Goal: Task Accomplishment & Management: Complete application form

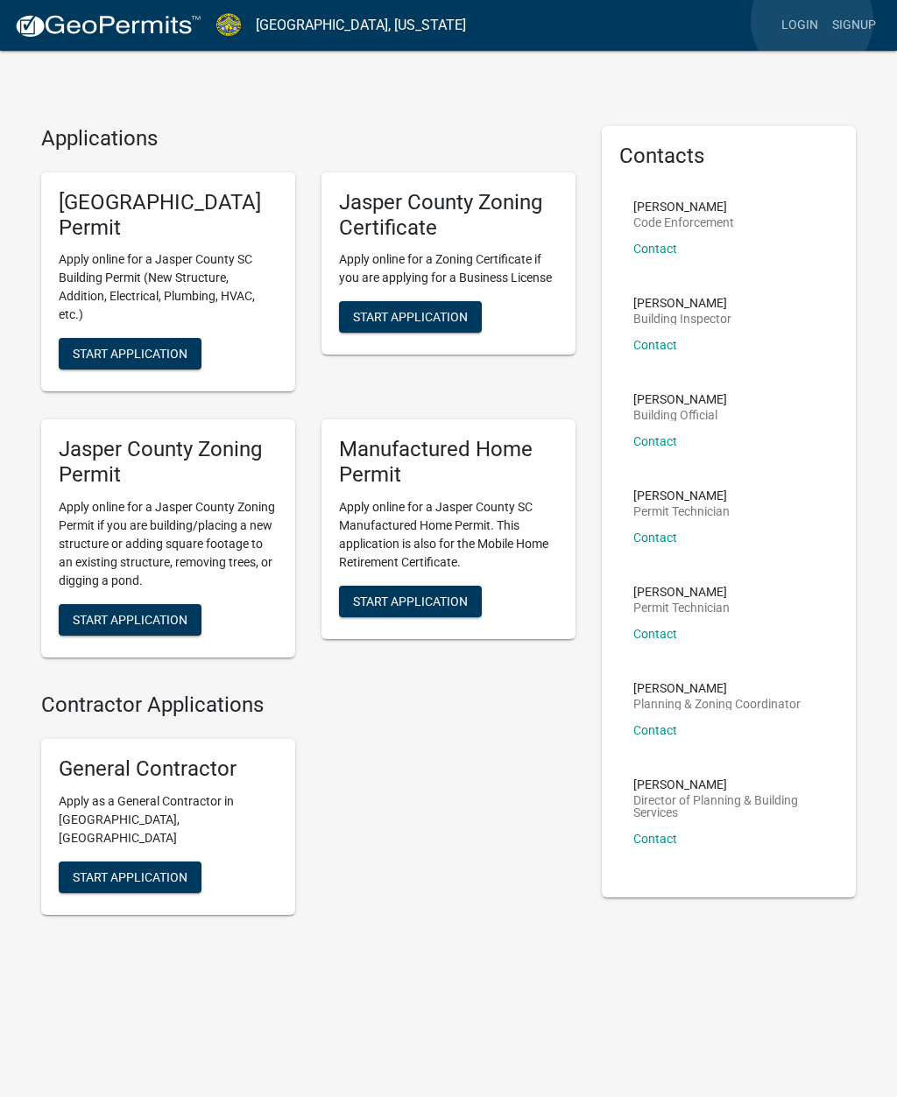
click at [812, 21] on link "Login" at bounding box center [799, 25] width 51 height 33
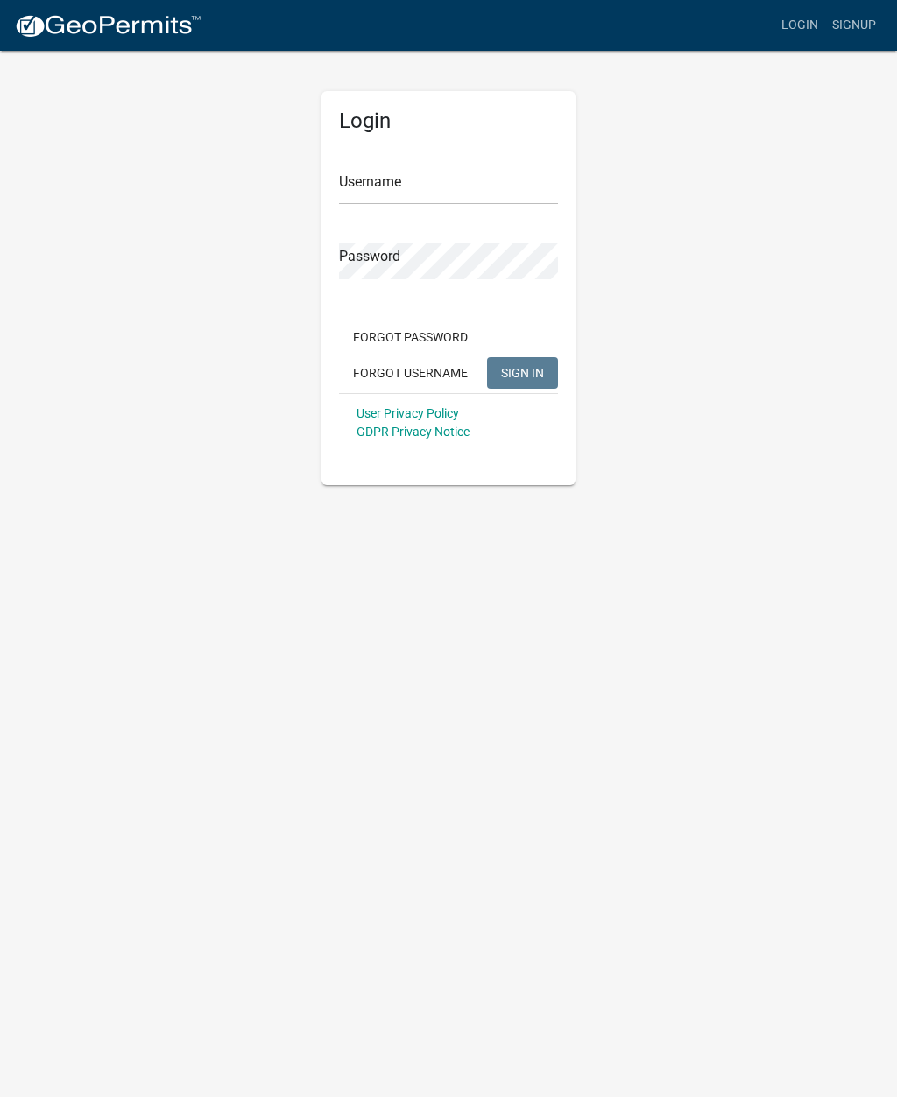
click at [386, 672] on body "Internet Explorer does NOT work with GeoPermits. Get a new browser for more sec…" at bounding box center [448, 548] width 897 height 1097
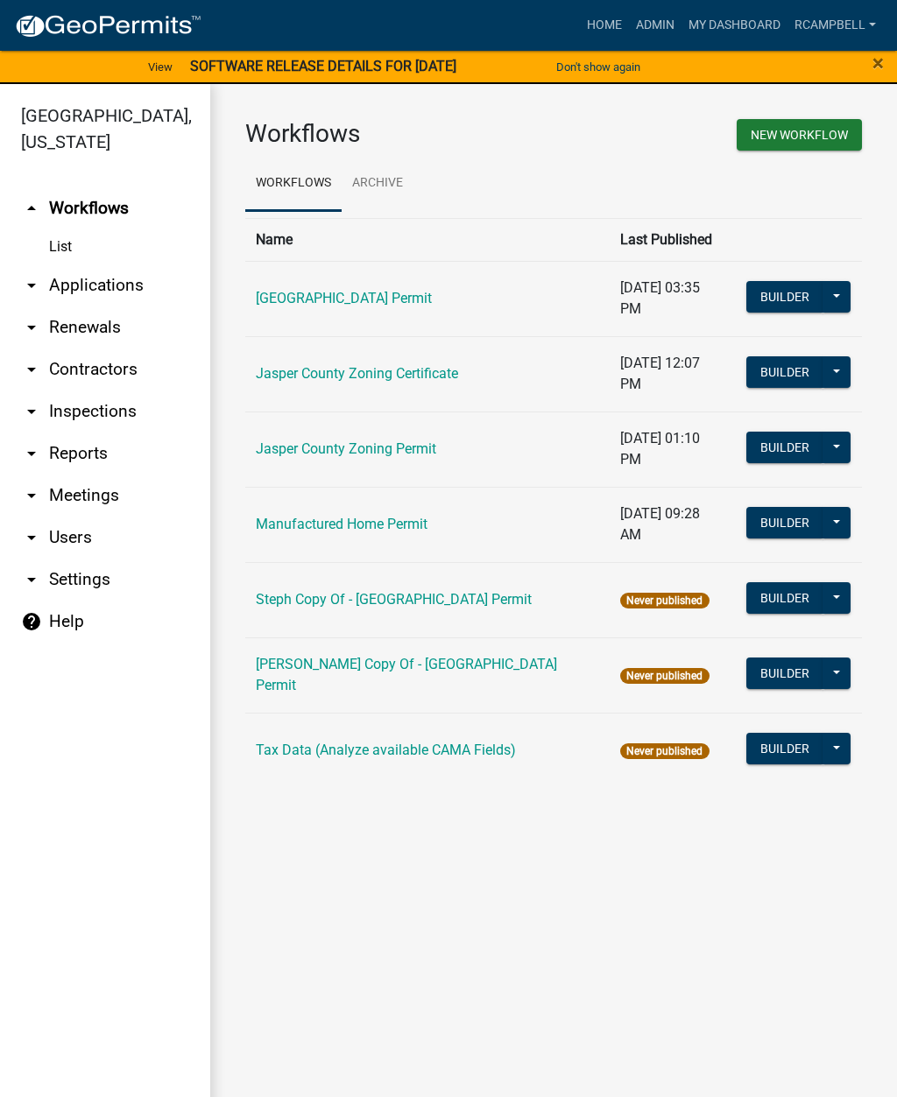
click at [103, 290] on link "arrow_drop_down Applications" at bounding box center [105, 285] width 210 height 42
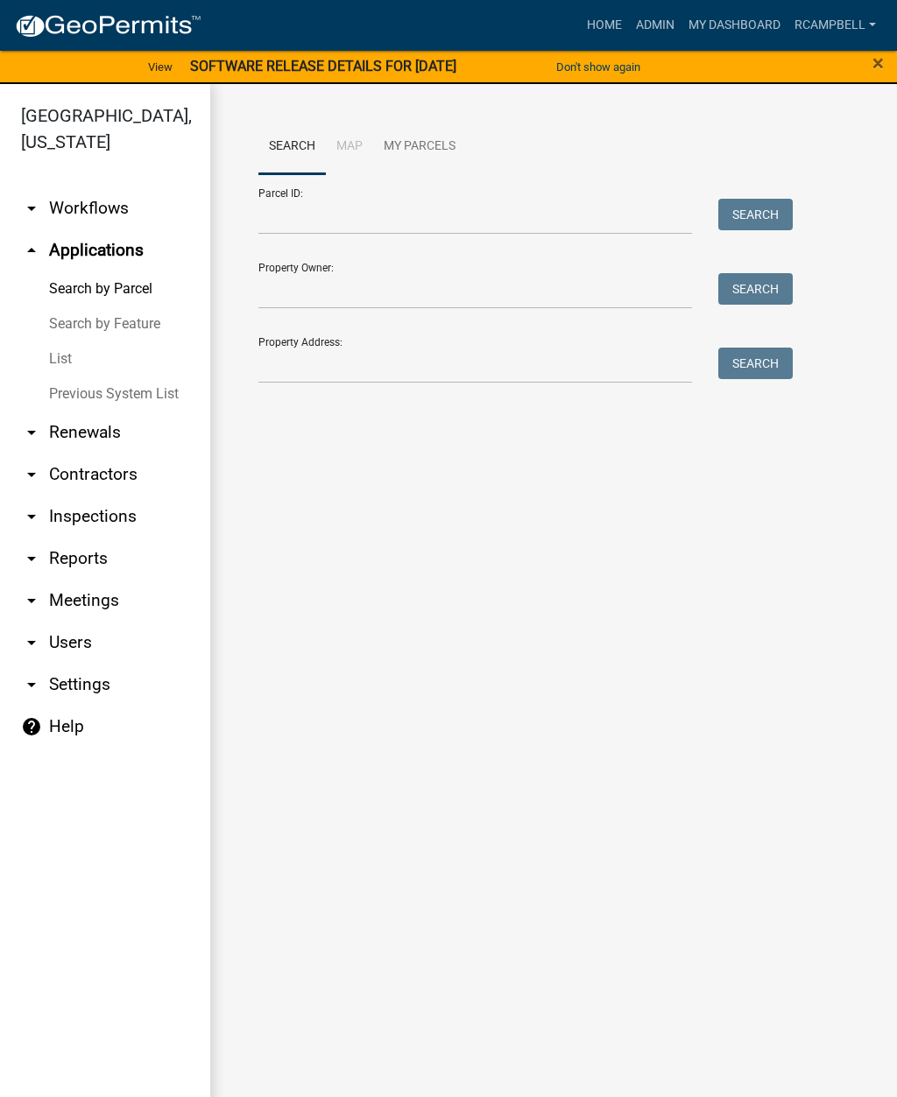
click at [65, 363] on link "List" at bounding box center [105, 359] width 210 height 35
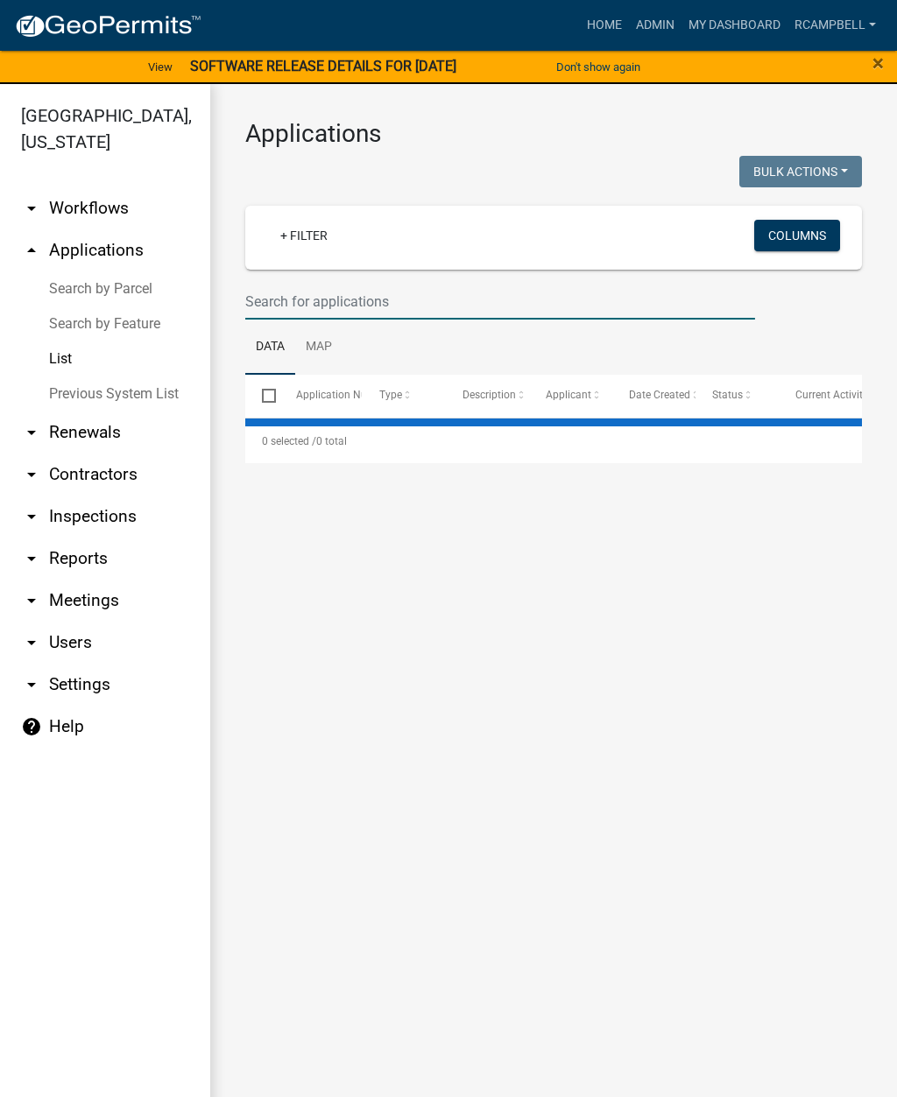
click at [356, 299] on input "text" at bounding box center [500, 302] width 510 height 36
select select "2: 50"
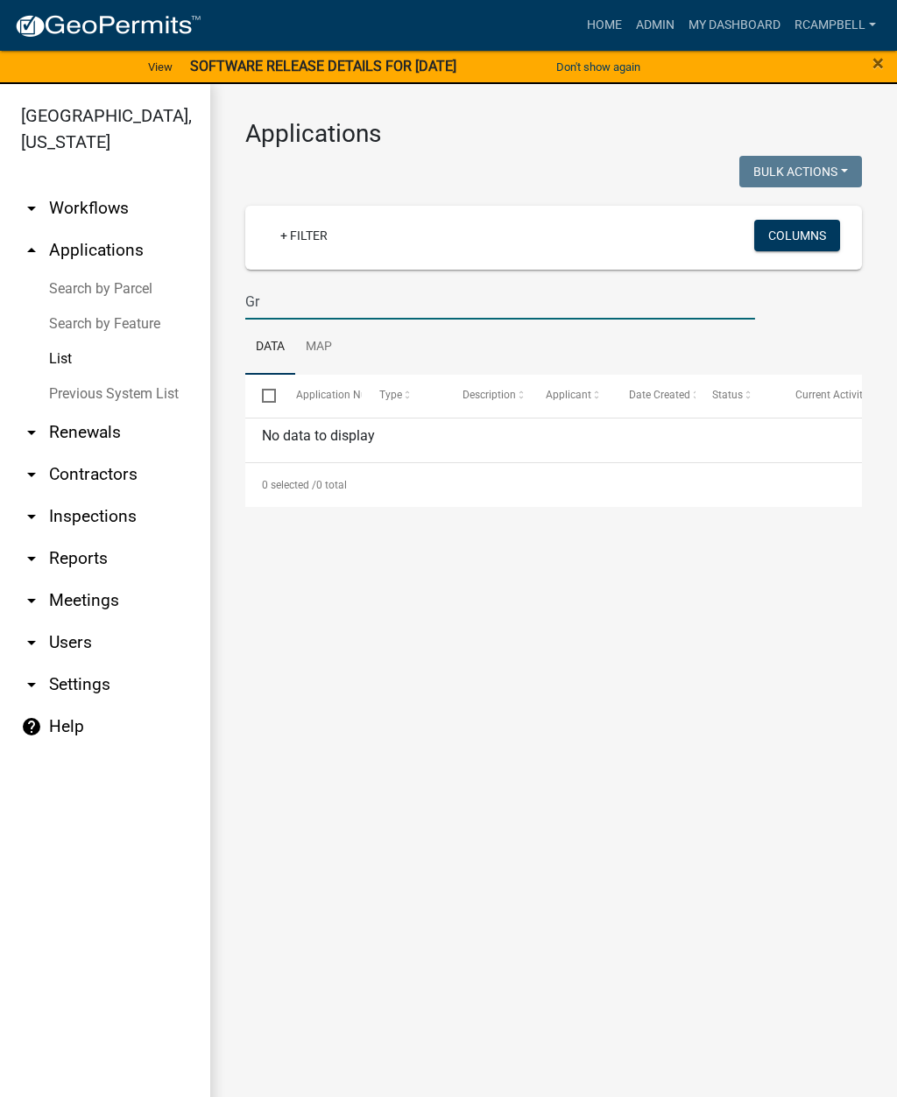
type input "G"
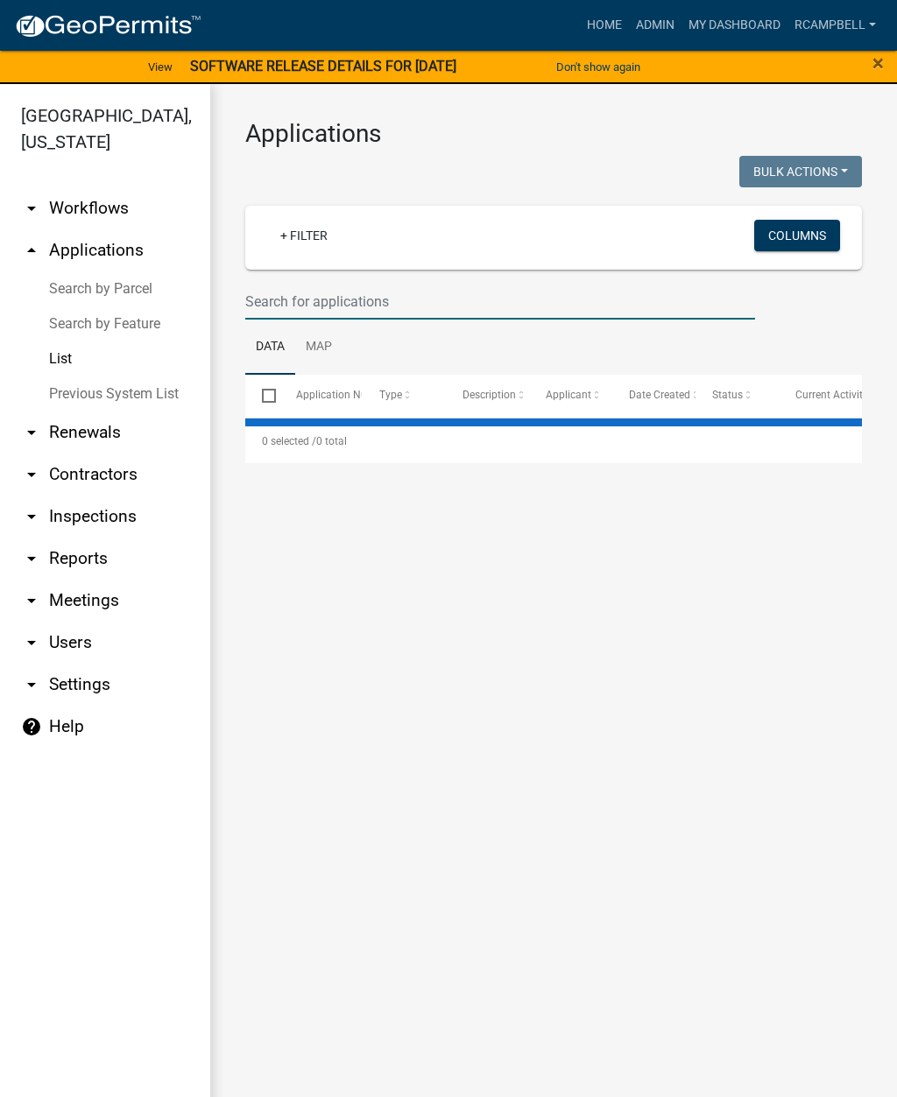
type input "O"
select select "2: 50"
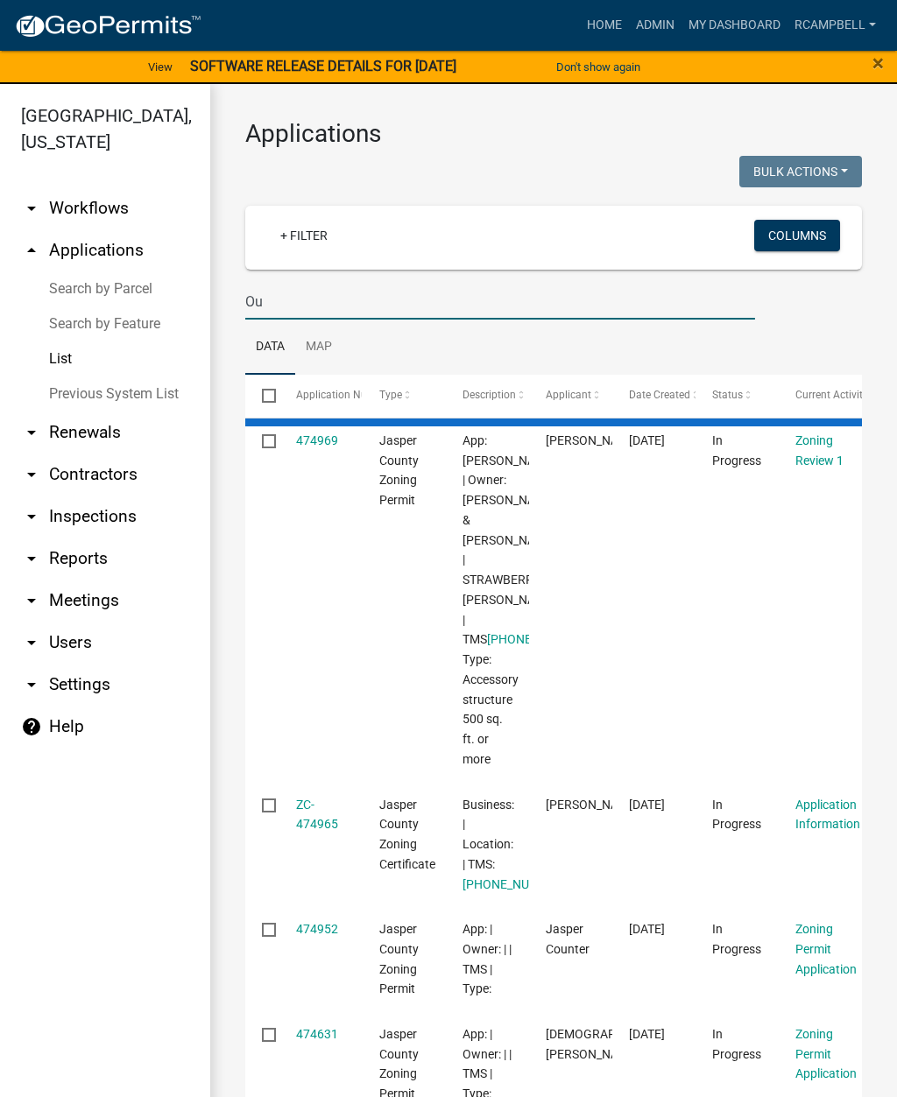
type input "O"
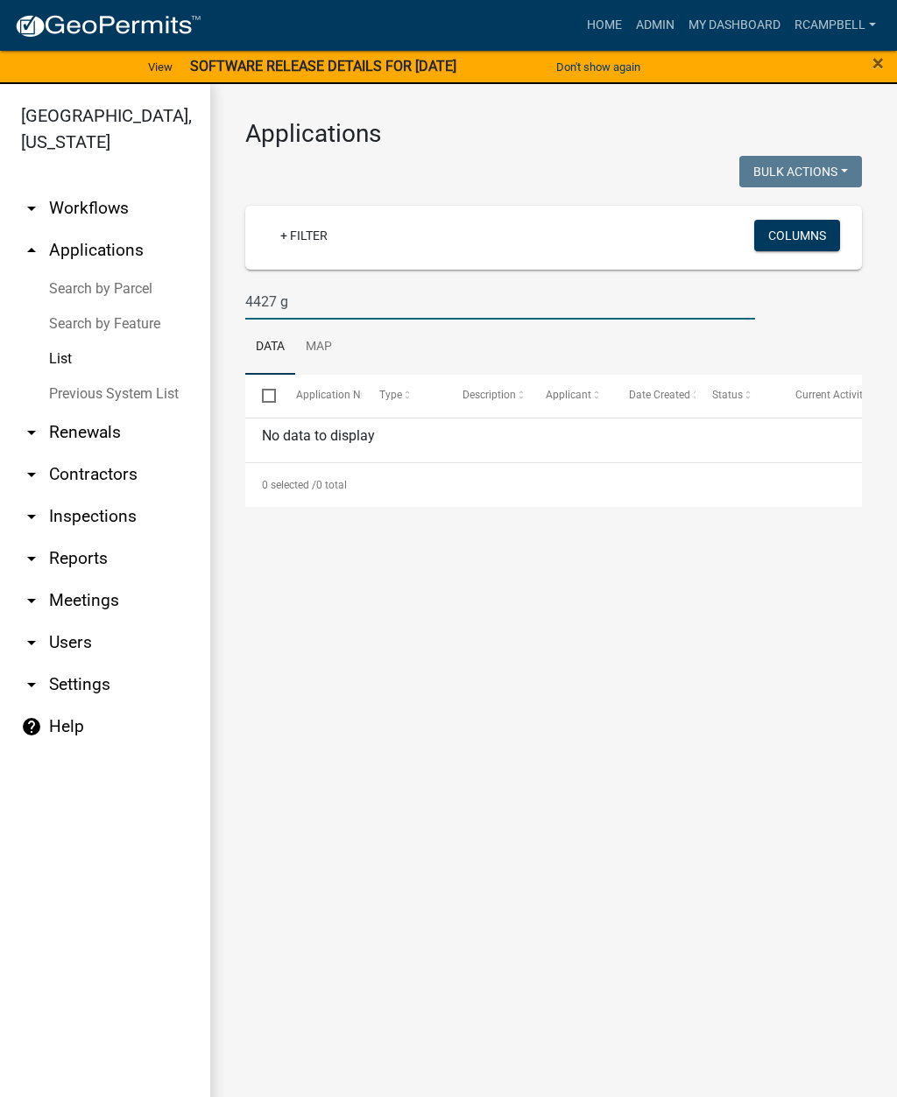
type input "4427"
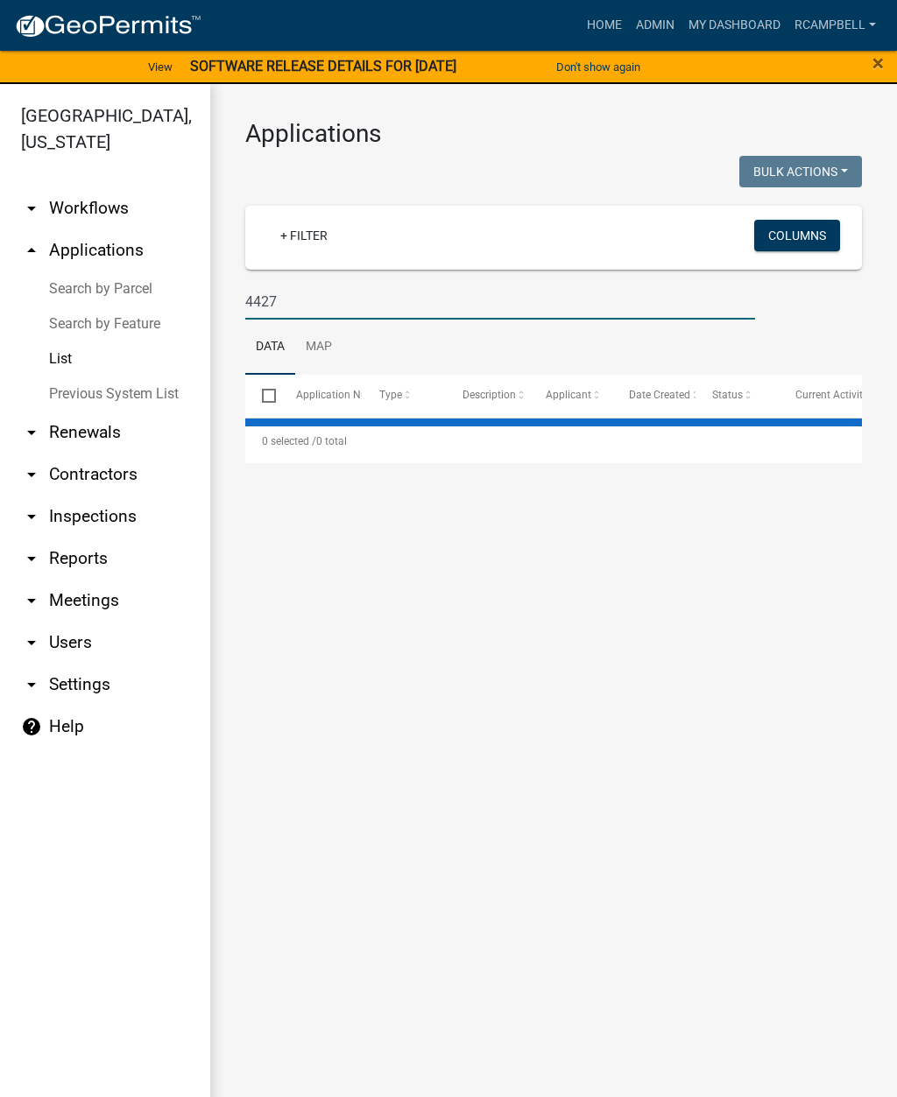
select select "2: 50"
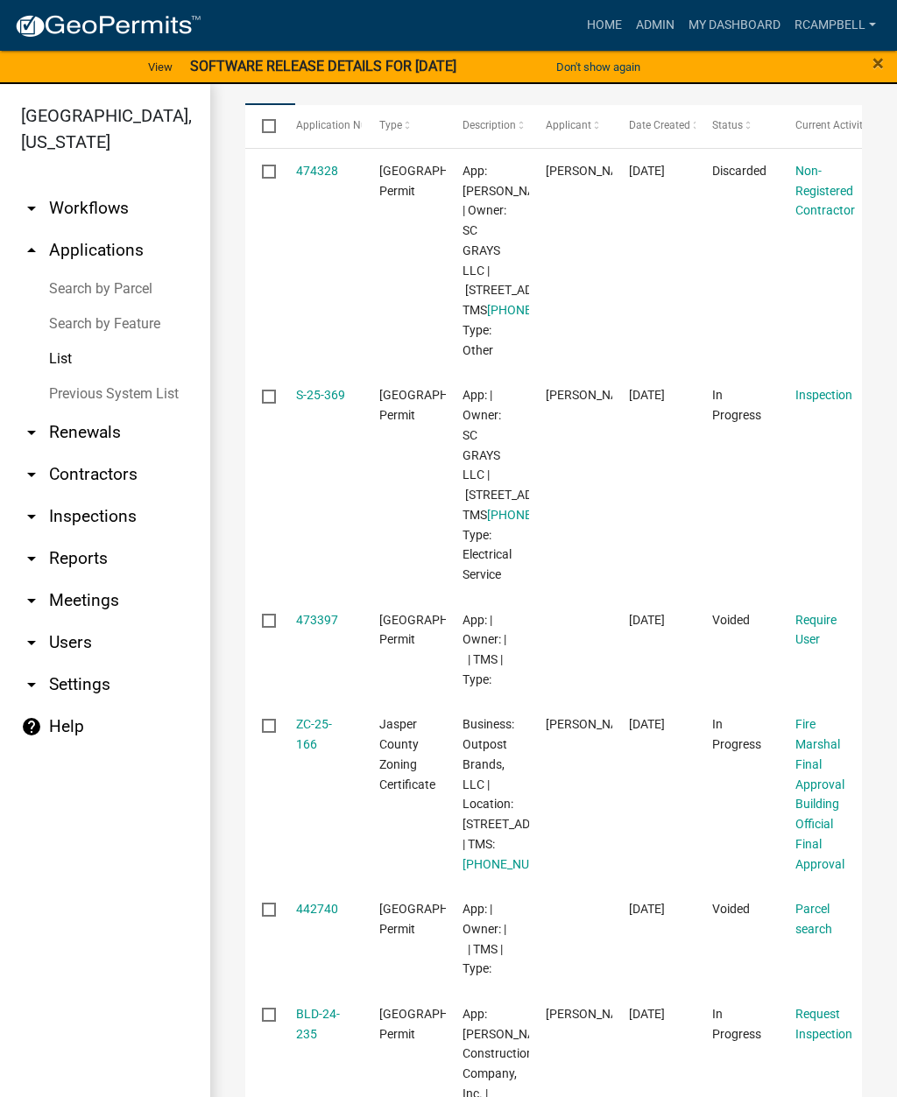
scroll to position [271, 0]
type input "4427"
click at [327, 401] on link "S-25-369" at bounding box center [320, 394] width 49 height 14
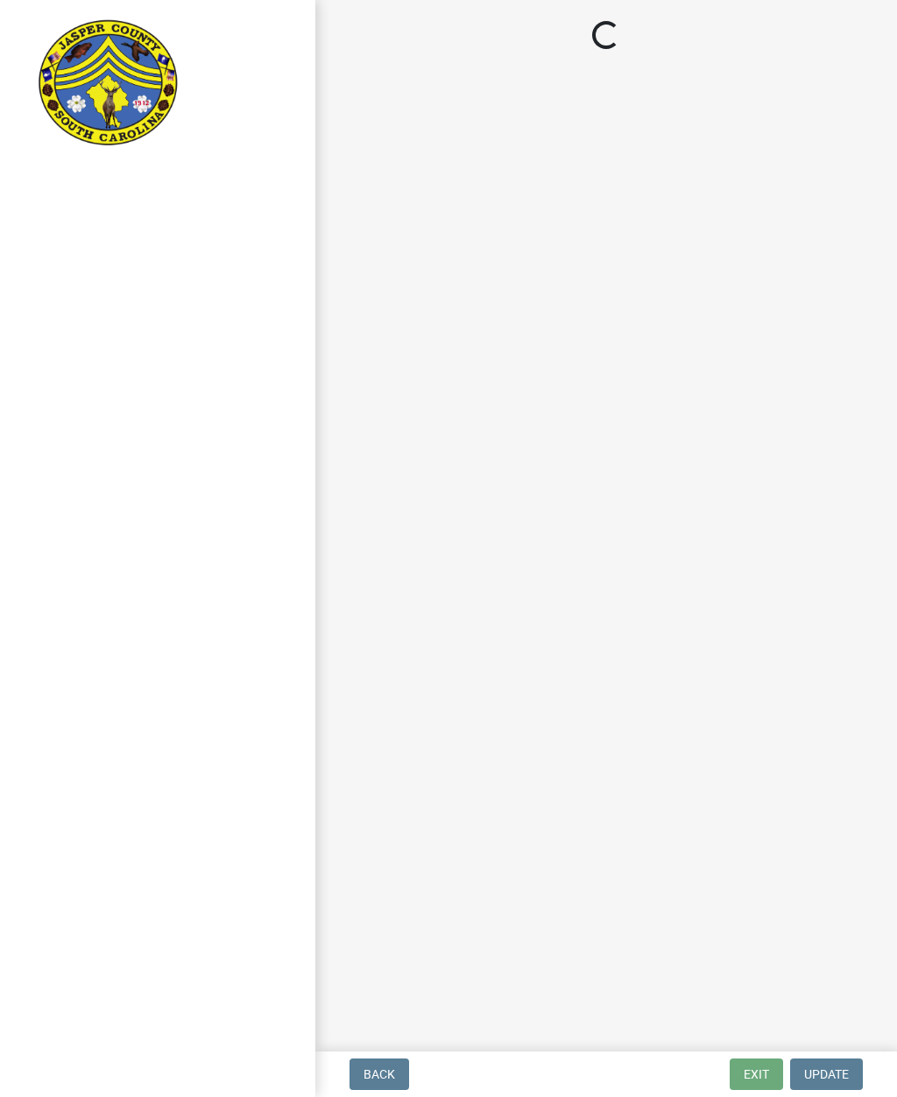
select select "2d9ba1e5-2fdd-4b15-98d0-073dcbeb5880"
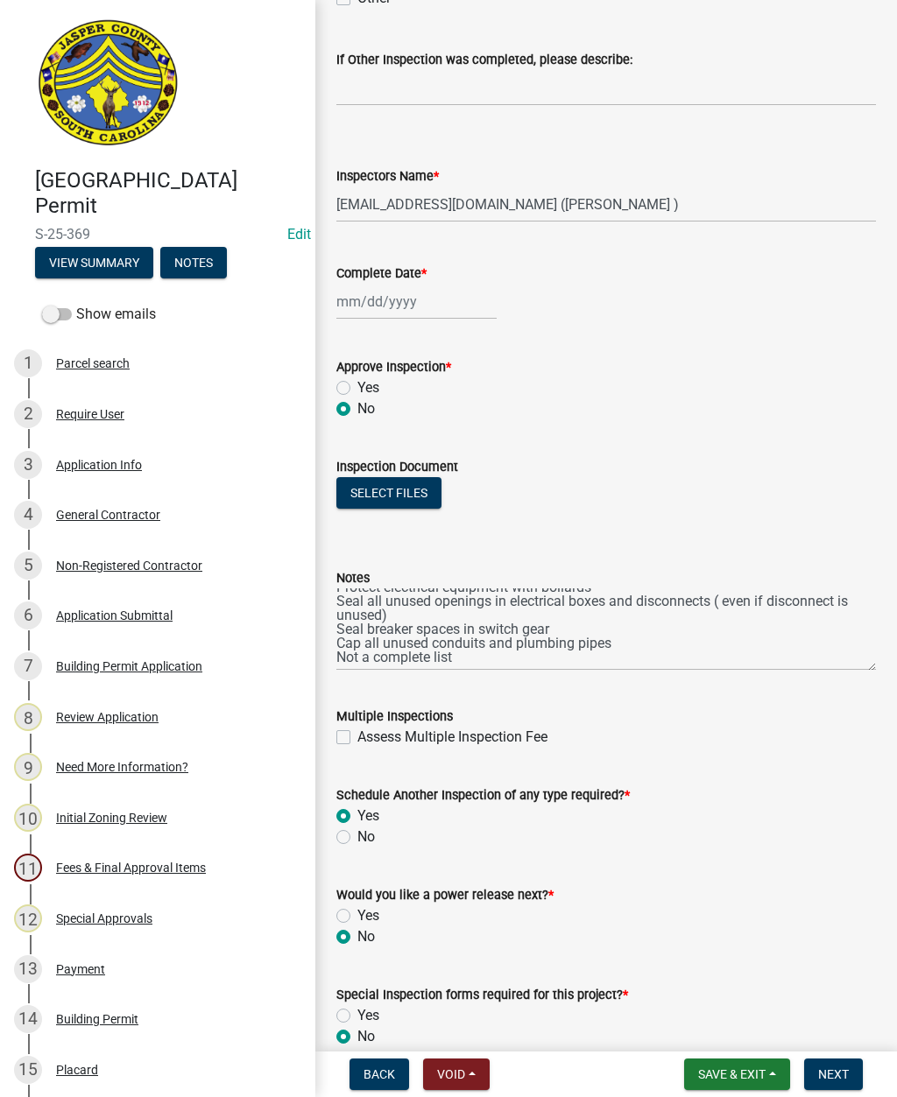
scroll to position [41, 0]
click at [637, 632] on textarea "Seal hole in the bottom of the disconnect on the right hand side by transformer…" at bounding box center [605, 629] width 539 height 82
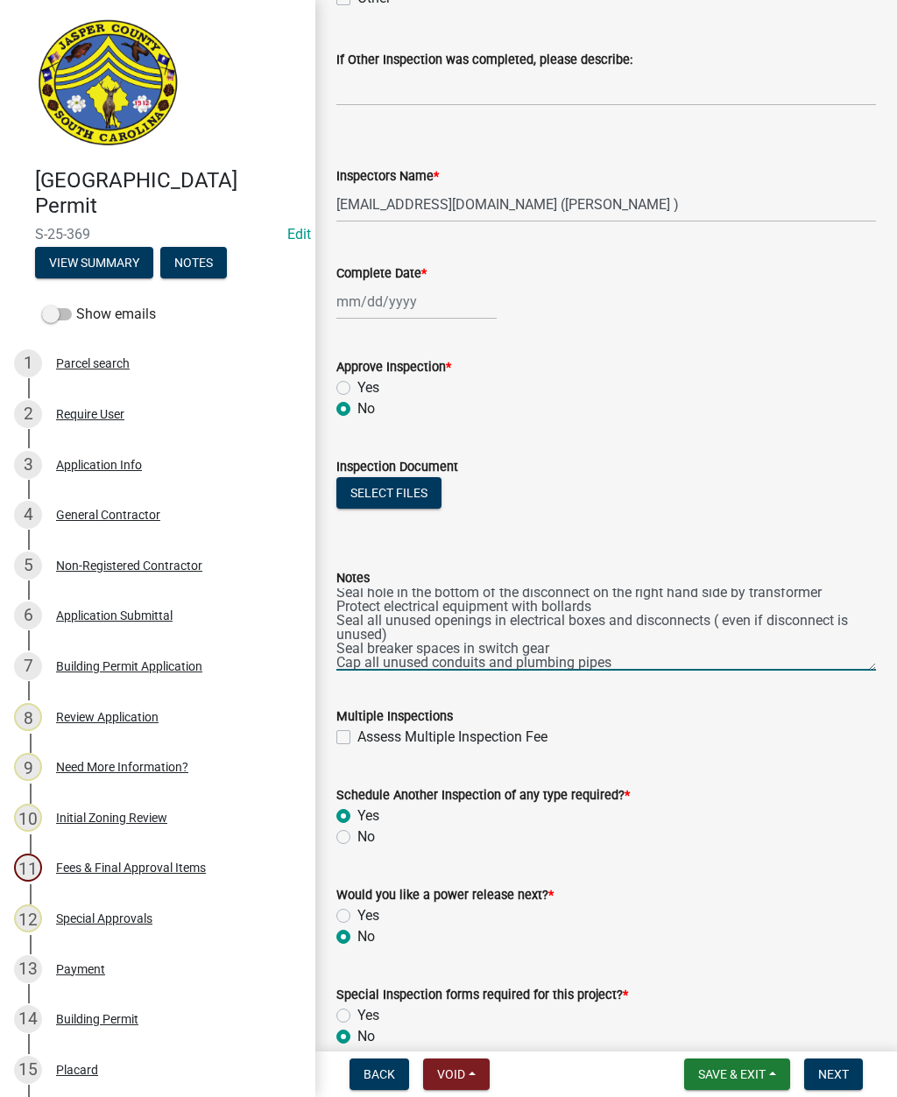
scroll to position [5, 0]
click at [338, 656] on textarea "Seal hole in the bottom of the disconnect on the right hand side by transformer…" at bounding box center [605, 629] width 539 height 82
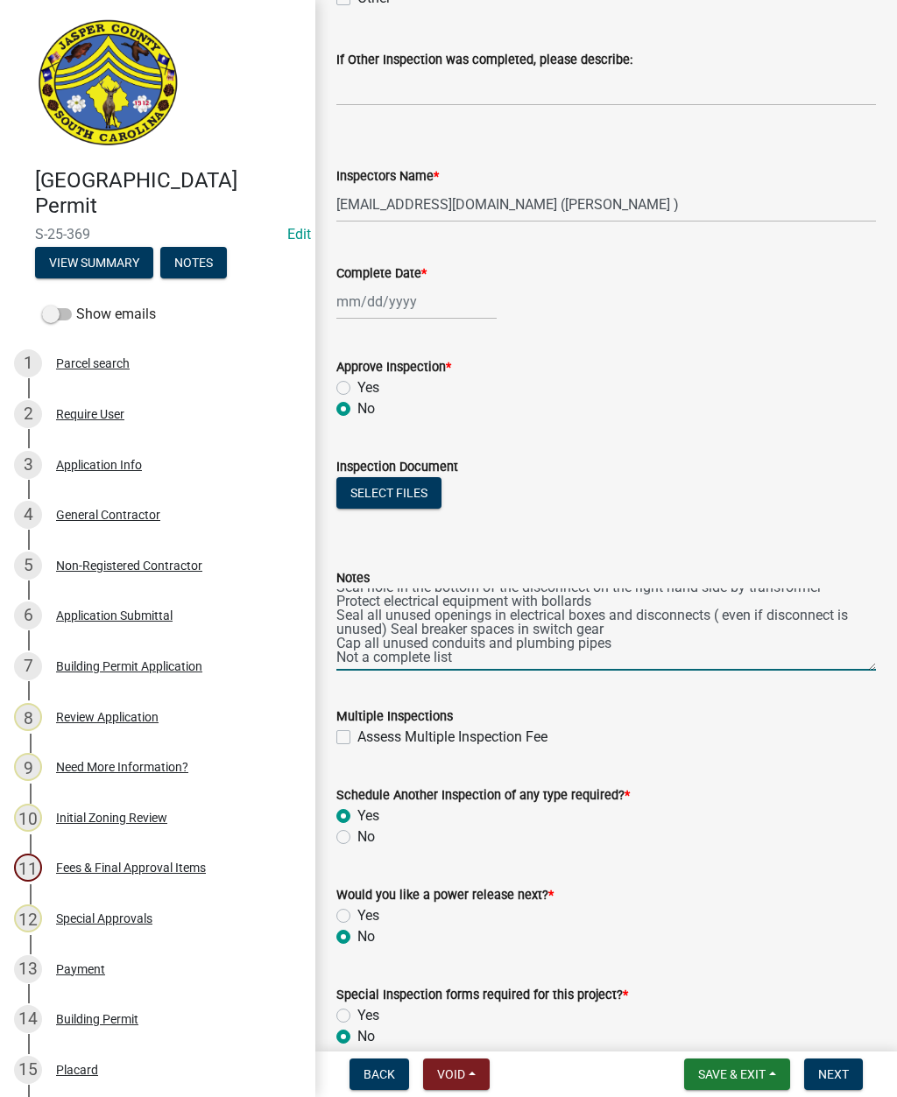
scroll to position [28, 0]
click at [336, 647] on textarea "Seal hole in the bottom of the disconnect on the right hand side by transformer…" at bounding box center [605, 629] width 539 height 82
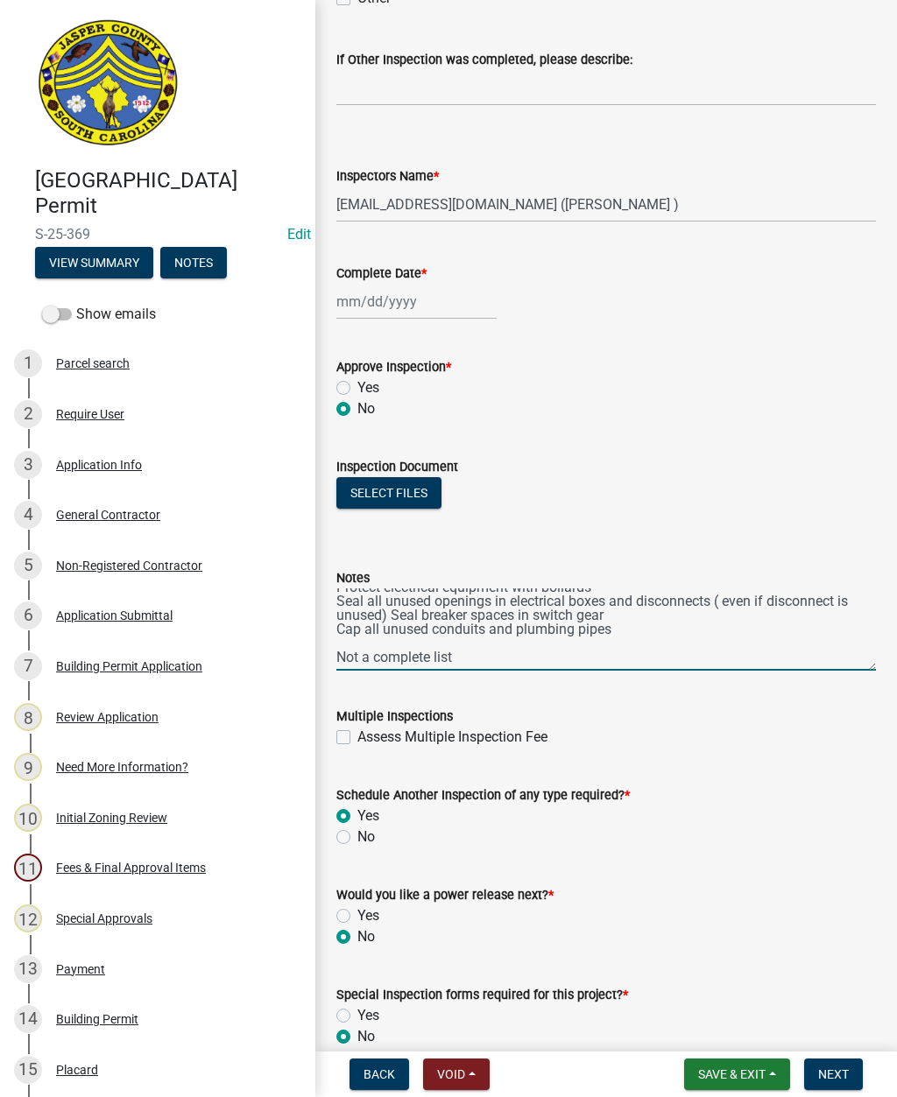
click at [585, 653] on textarea "Seal hole in the bottom of the disconnect on the right hand side by transformer…" at bounding box center [605, 629] width 539 height 82
click at [377, 635] on textarea "Seal hole in the bottom of the disconnect on the right hand side by transformer…" at bounding box center [605, 629] width 539 height 82
click at [406, 661] on textarea "Seal hole in the bottom of the disconnect on the right hand side by transformer…" at bounding box center [605, 629] width 539 height 82
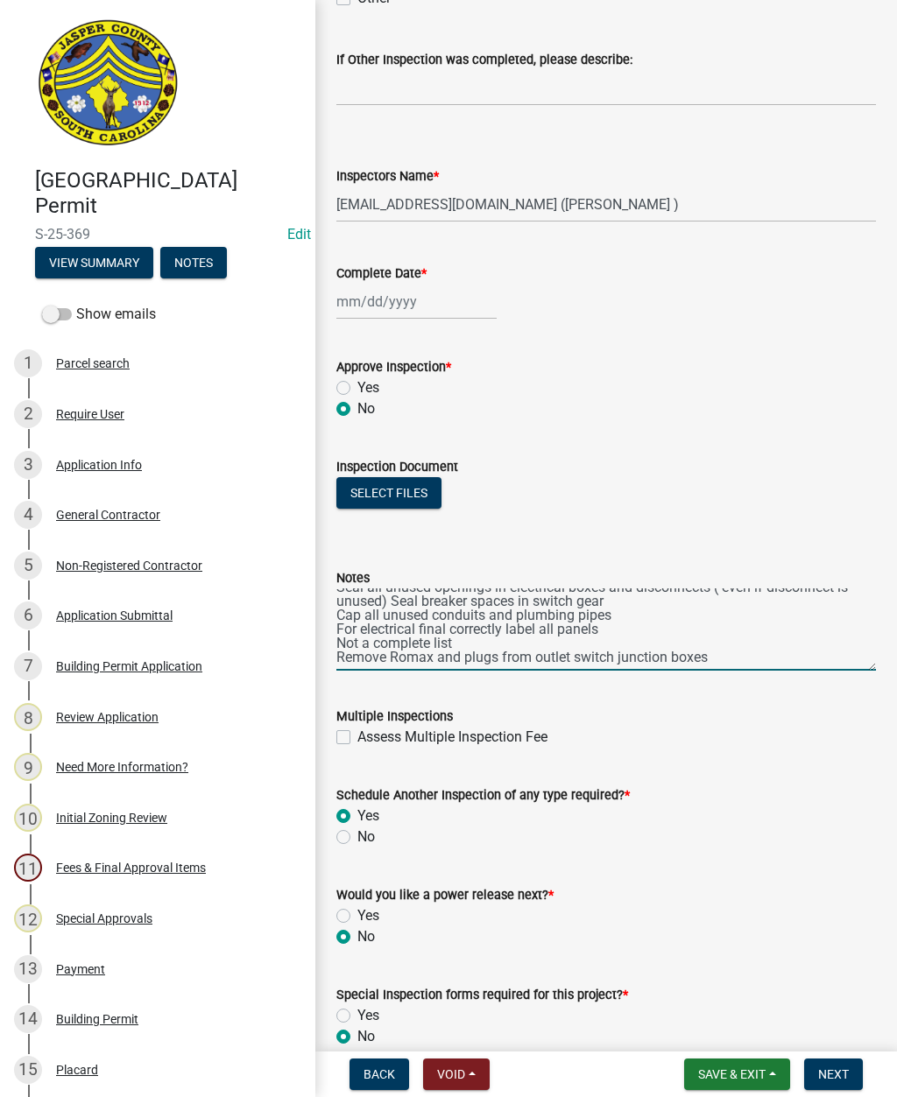
click at [725, 654] on textarea "Seal hole in the bottom of the disconnect on the right hand side by transformer…" at bounding box center [605, 629] width 539 height 82
click at [618, 656] on textarea "Seal hole in the bottom of the disconnect on the right hand side by transformer…" at bounding box center [605, 629] width 539 height 82
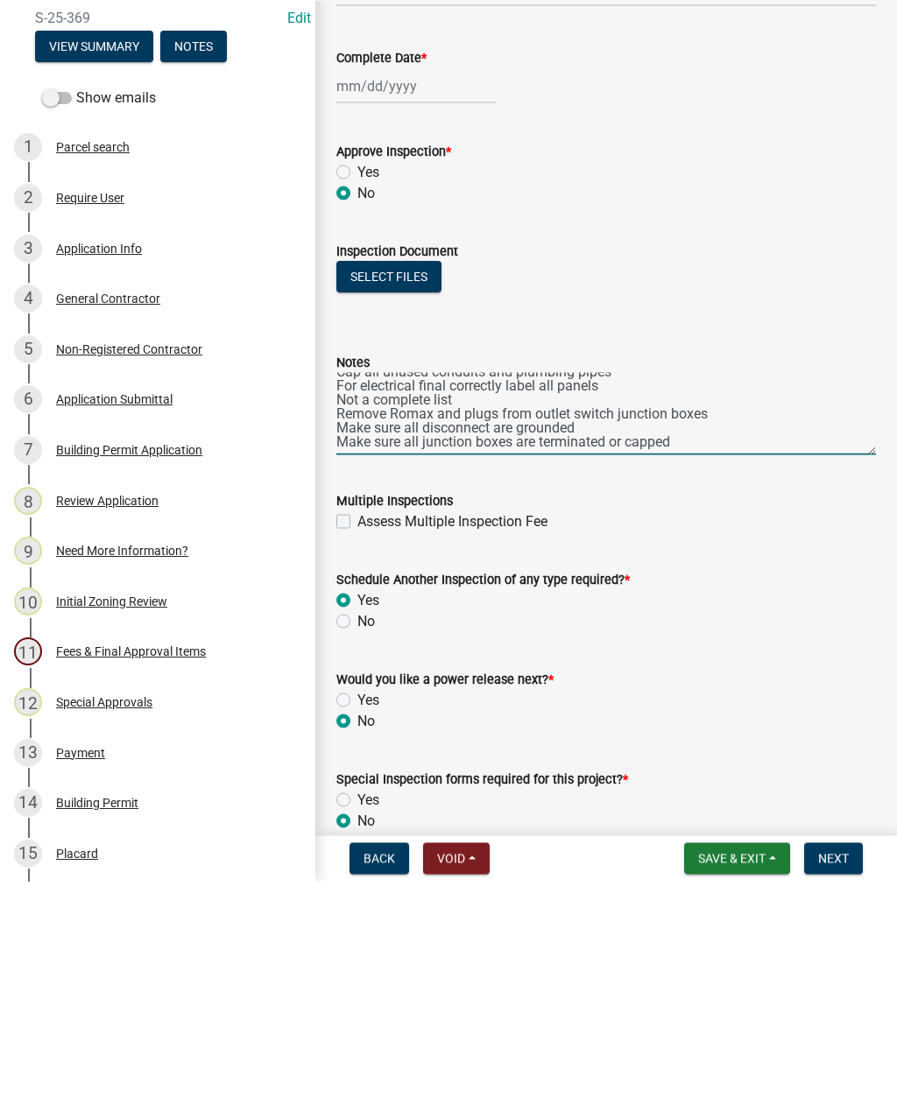
scroll to position [70, 0]
click at [735, 588] on textarea "Seal hole in the bottom of the disconnect on the right hand side by transformer…" at bounding box center [605, 629] width 539 height 82
click at [814, 588] on textarea "Seal hole in the bottom of the disconnect on the right hand side by transformer…" at bounding box center [605, 629] width 539 height 82
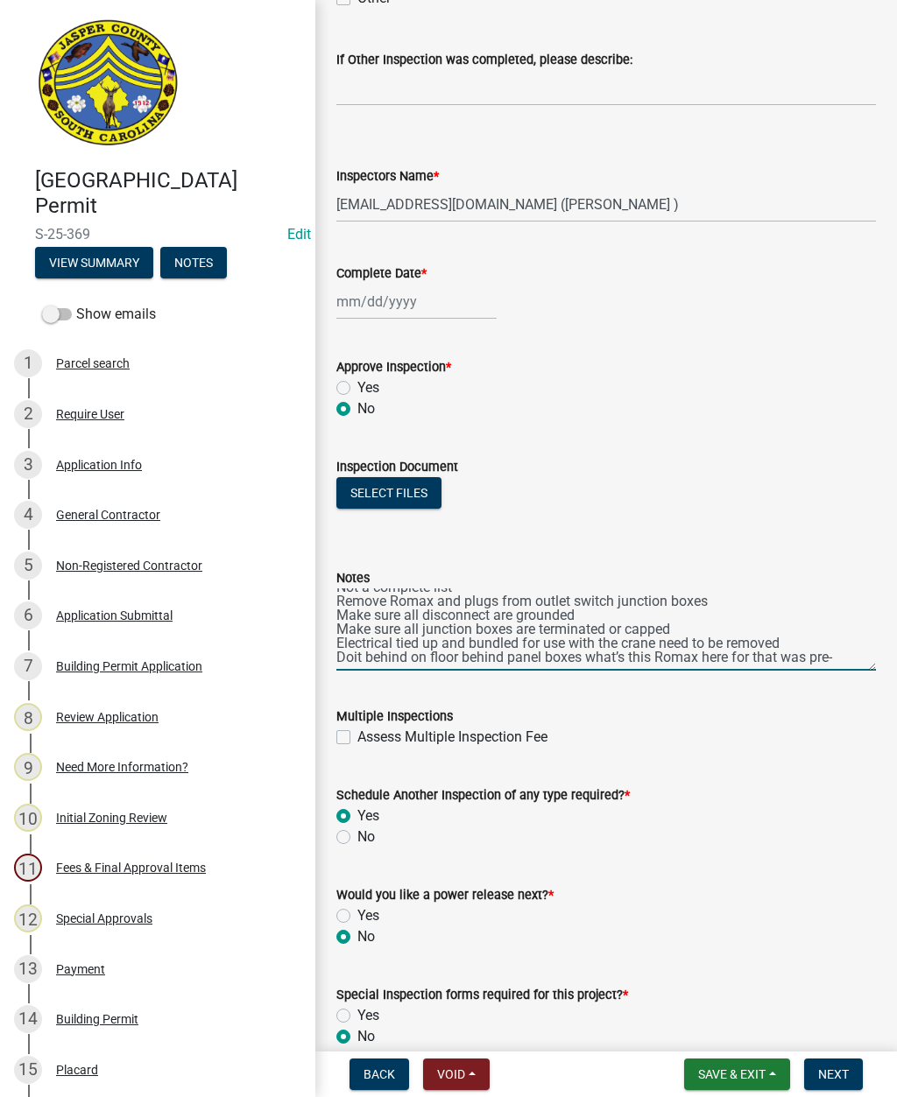
scroll to position [98, 0]
type textarea "Seal hole in the bottom of the disconnect on the right hand side by transformer…"
select select "9"
select select "2025"
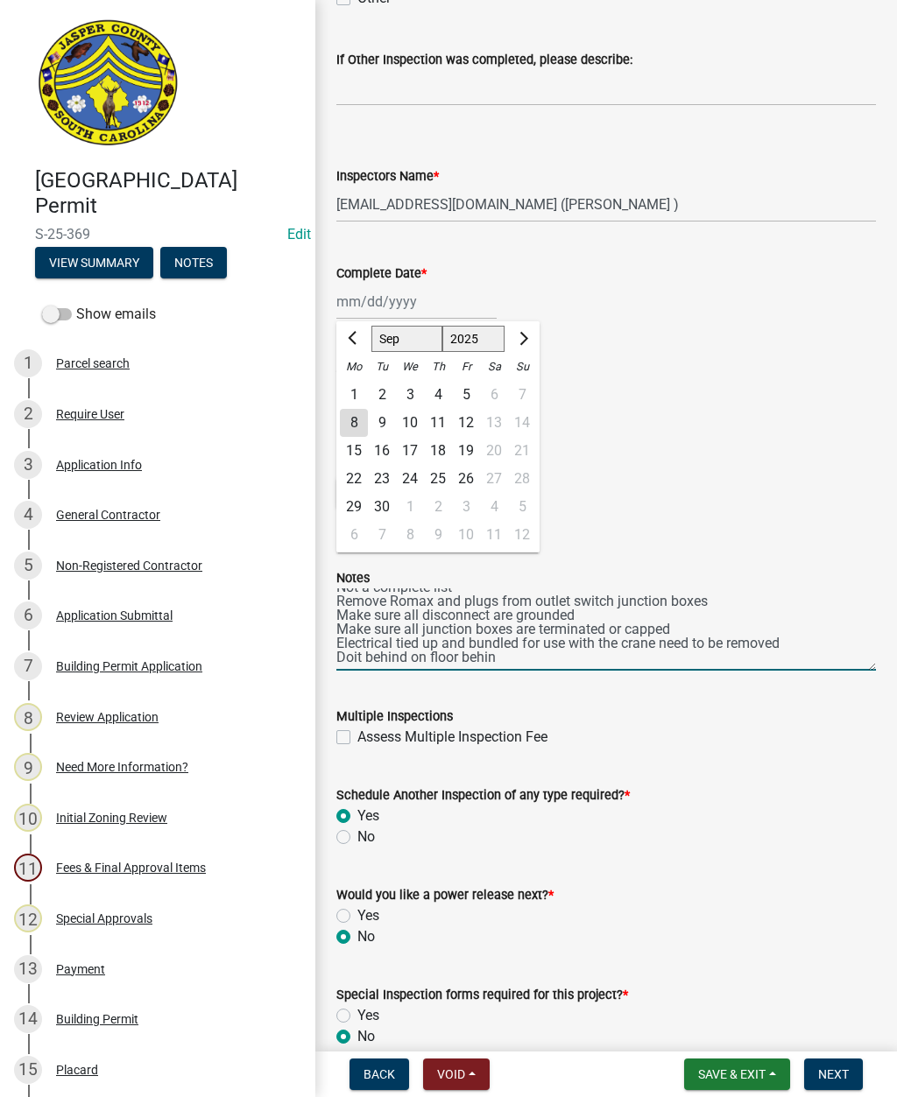
click at [559, 667] on textarea "Seal hole in the bottom of the disconnect on the right hand side by transformer…" at bounding box center [605, 629] width 539 height 82
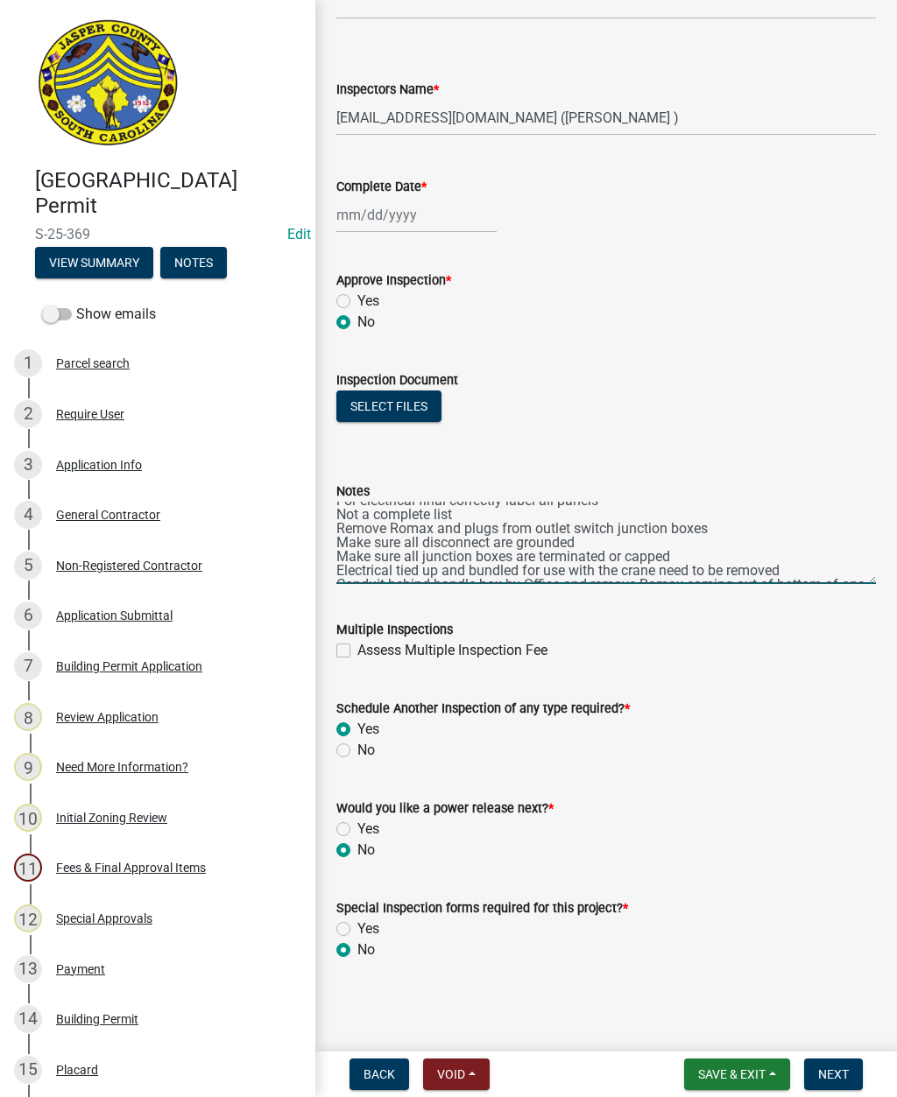
scroll to position [866, 0]
click at [716, 540] on textarea "Seal hole in the bottom of the disconnect on the right hand side by transformer…" at bounding box center [605, 543] width 539 height 82
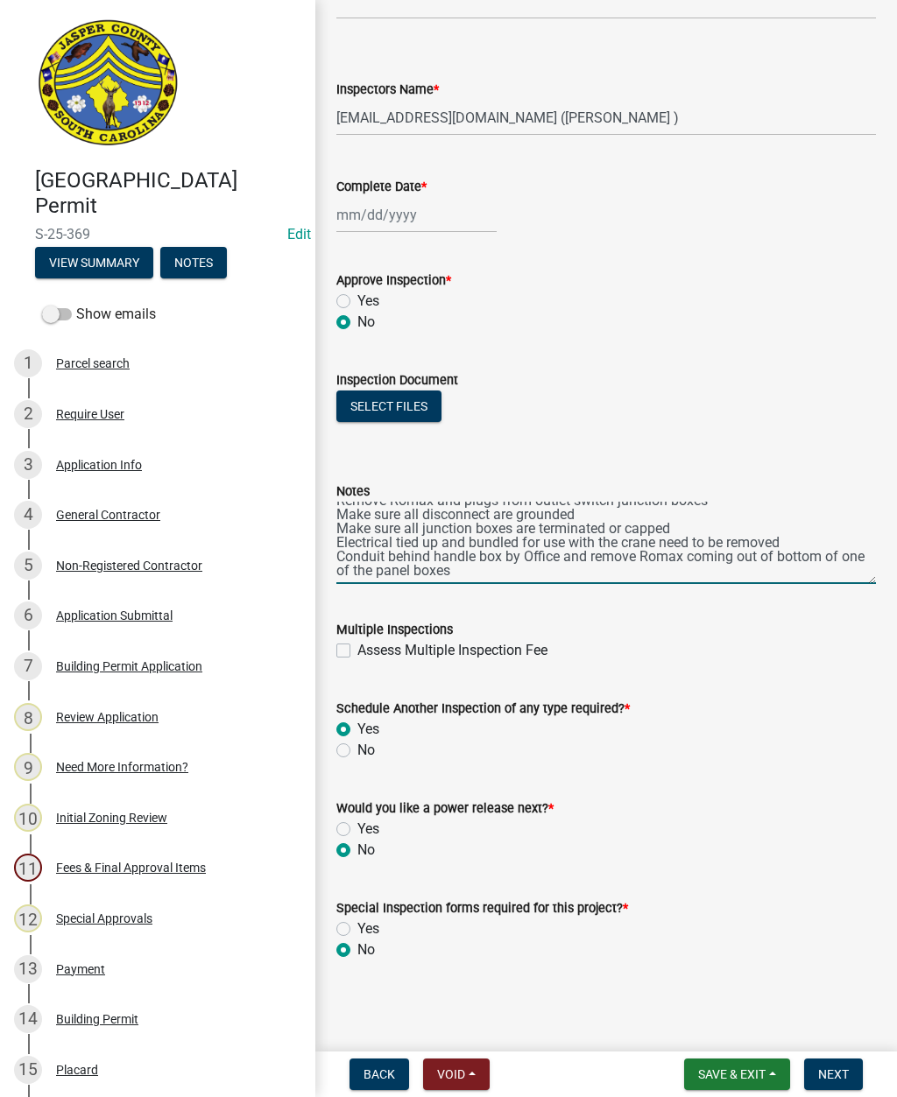
scroll to position [112, 0]
click at [487, 565] on textarea "Seal hole in the bottom of the disconnect on the right hand side by transformer…" at bounding box center [605, 543] width 539 height 82
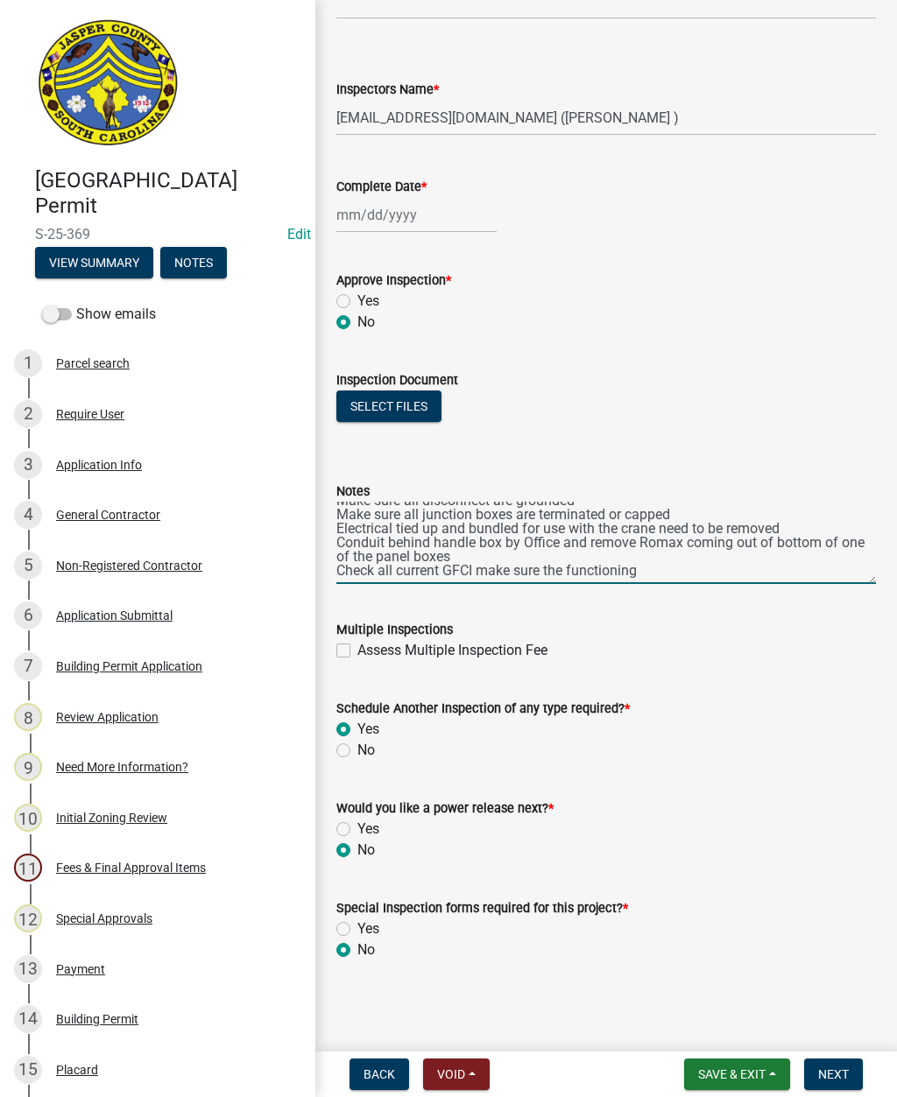
scroll to position [135, 0]
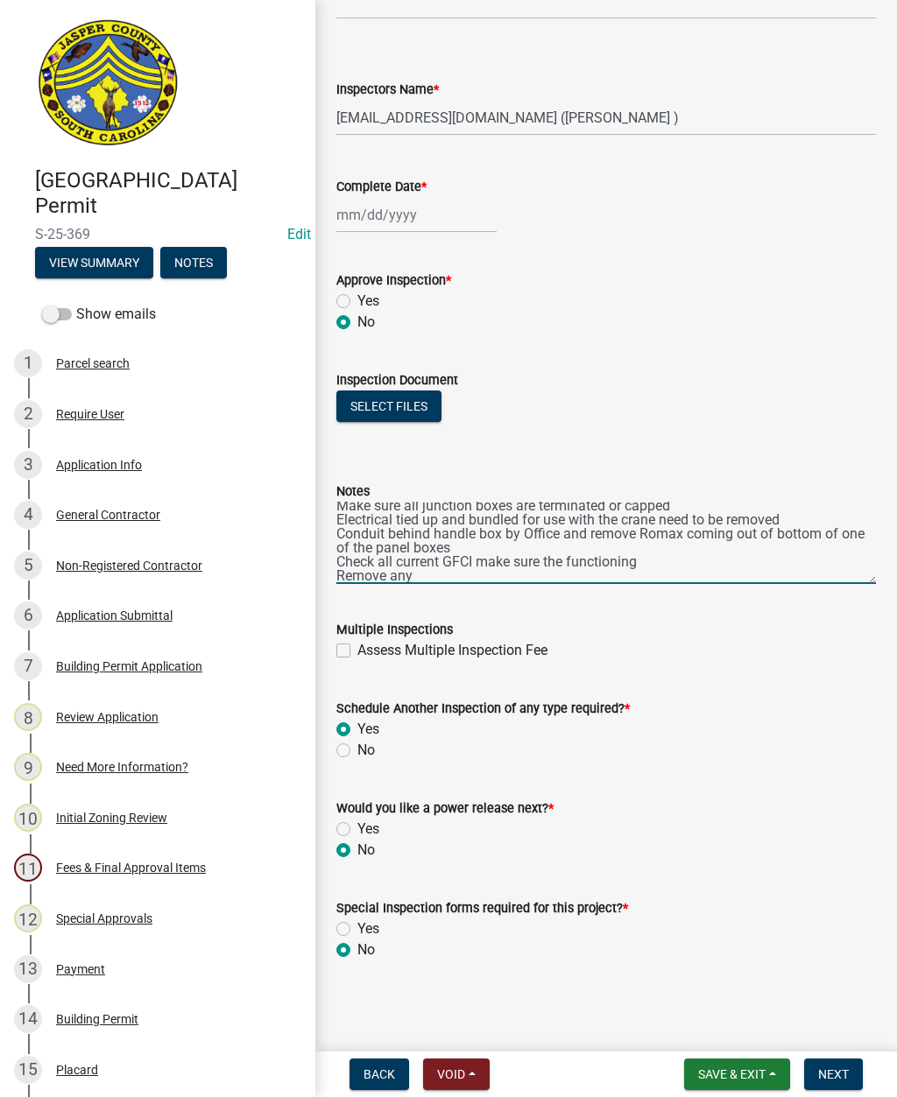
type textarea "Seal hole in the bottom of the disconnect on the right hand side by transformer…"
